Goal: Navigation & Orientation: Find specific page/section

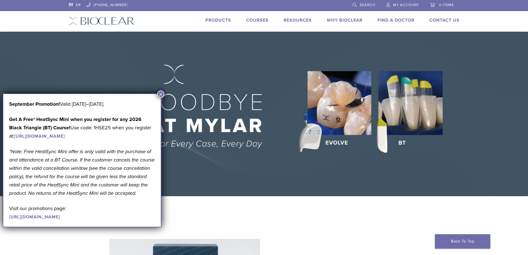
click at [162, 94] on button "×" at bounding box center [160, 93] width 7 height 7
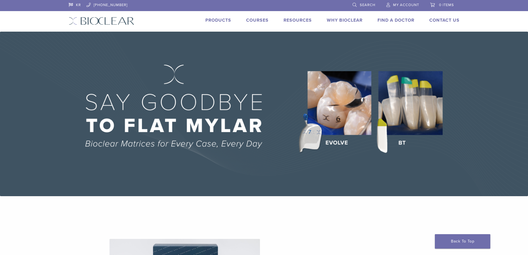
click at [220, 20] on link "Products" at bounding box center [218, 20] width 26 height 6
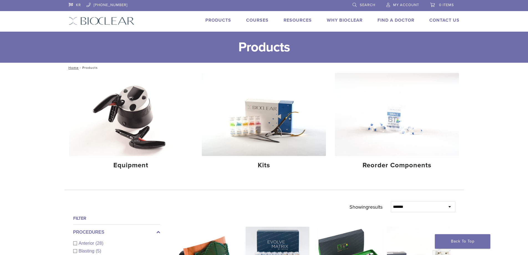
click at [259, 20] on link "Courses" at bounding box center [257, 20] width 22 height 6
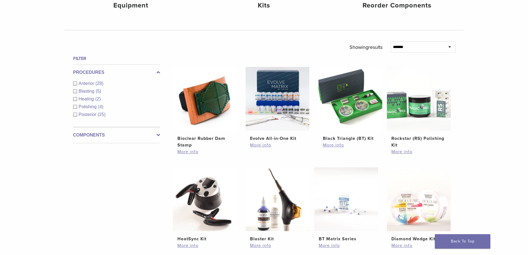
scroll to position [250, 0]
